Goal: Navigation & Orientation: Find specific page/section

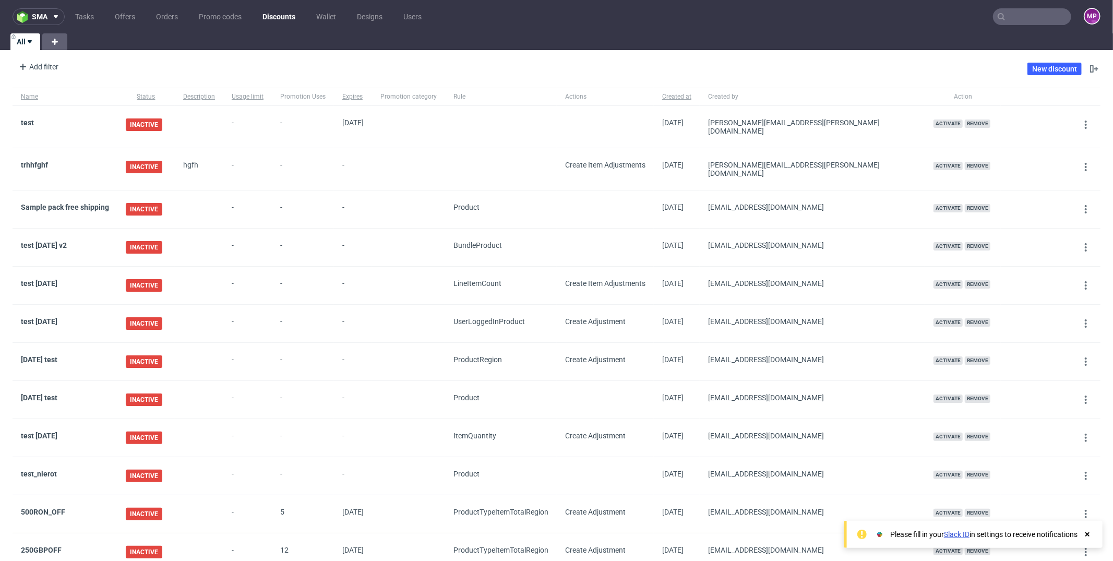
click at [259, 56] on div "Add filter Hide filters Clear all New discount" at bounding box center [556, 68] width 1113 height 29
click at [52, 19] on icon at bounding box center [56, 17] width 8 height 8
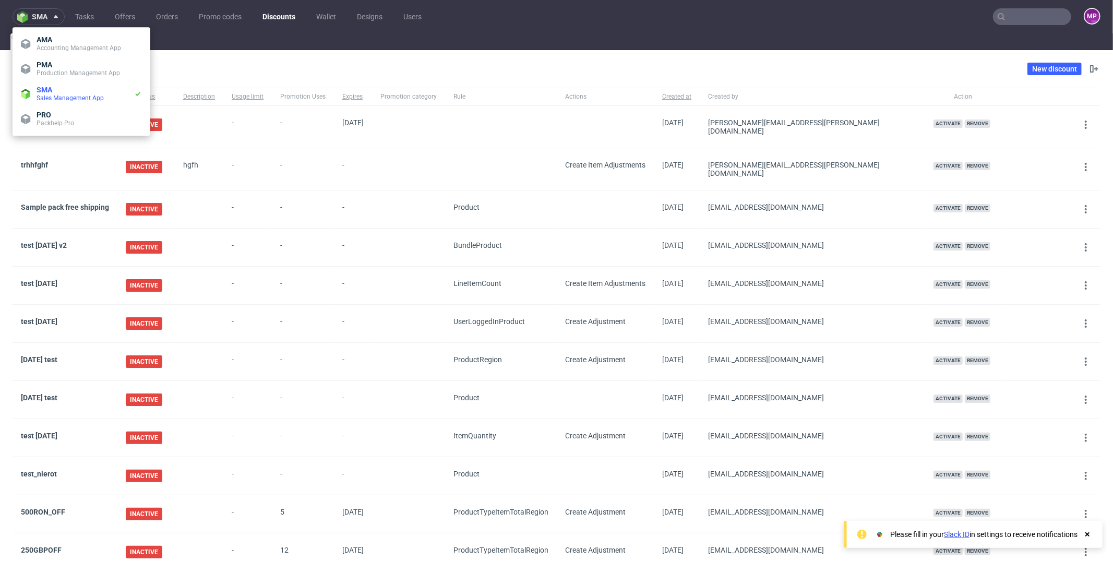
click at [461, 74] on div "Add filter Hide filters Clear all New discount" at bounding box center [556, 68] width 1113 height 29
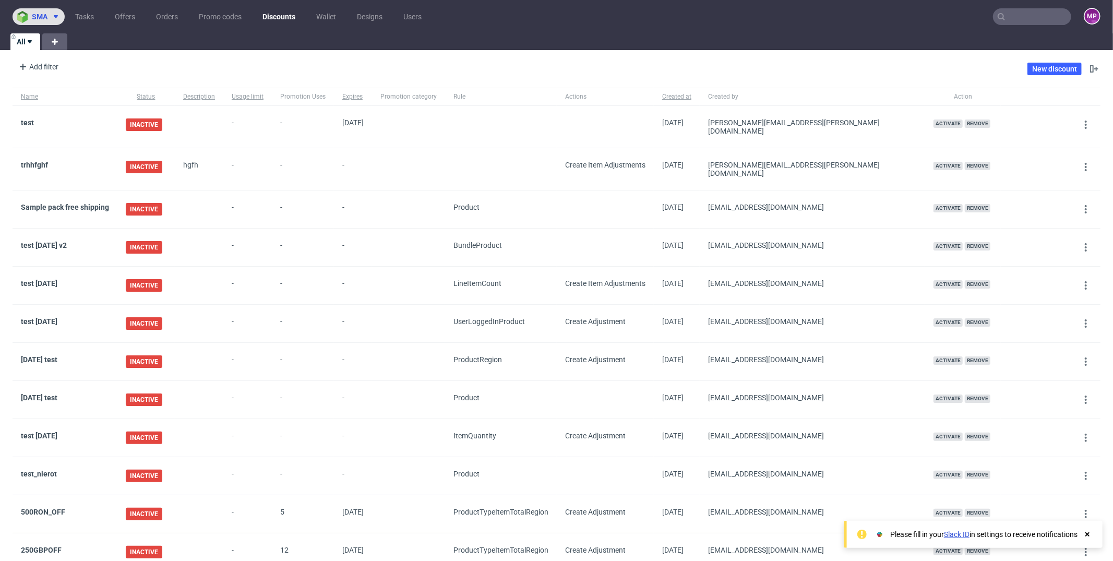
click at [43, 13] on span "sma" at bounding box center [40, 16] width 16 height 7
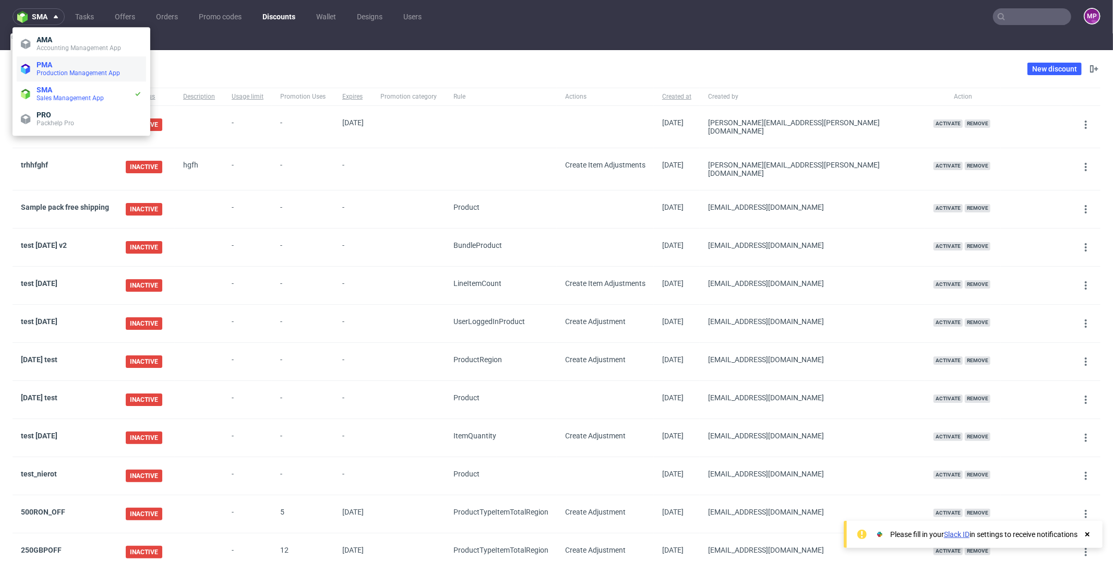
click at [57, 75] on span "Production Management App" at bounding box center [78, 72] width 83 height 7
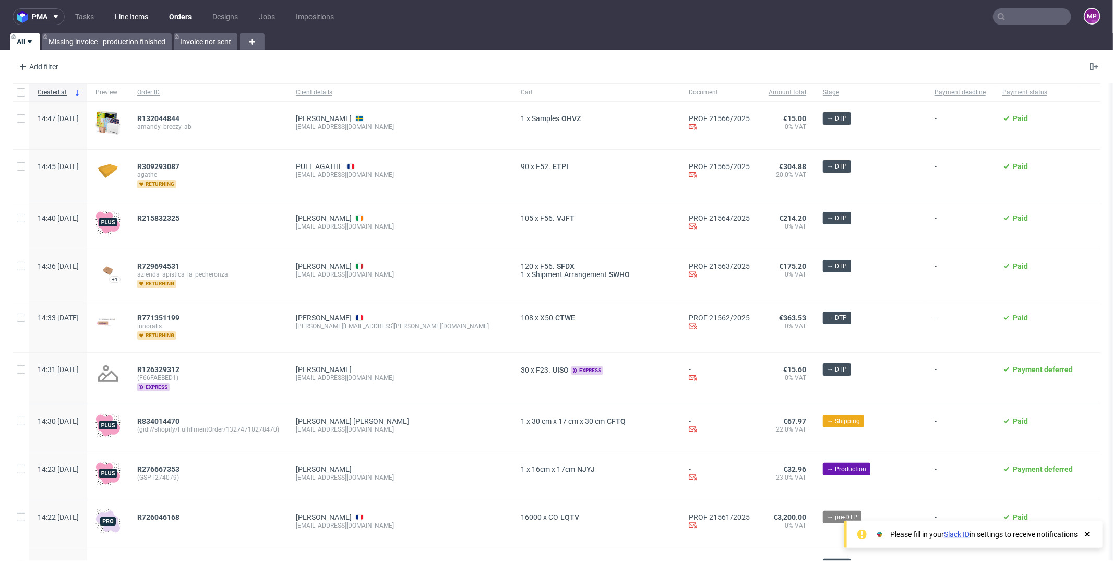
click at [129, 21] on link "Line Items" at bounding box center [132, 16] width 46 height 17
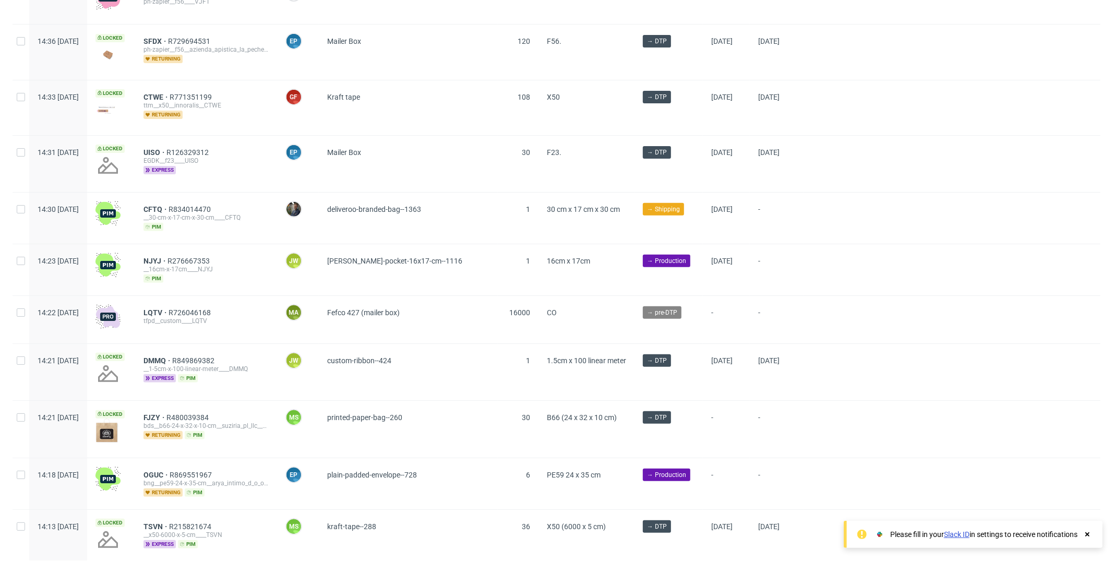
scroll to position [329, 0]
